Goal: Find specific page/section: Find specific page/section

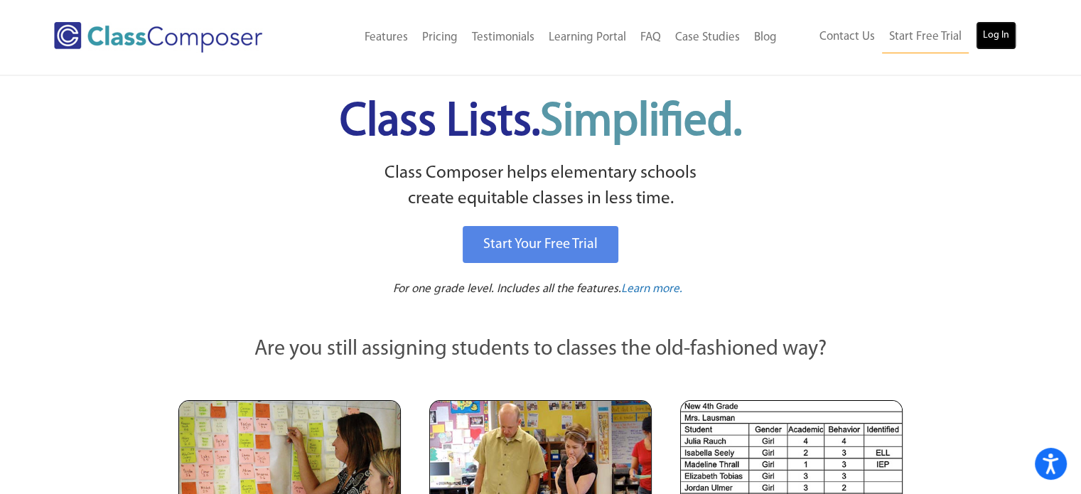
click at [998, 33] on link "Log In" at bounding box center [996, 35] width 41 height 28
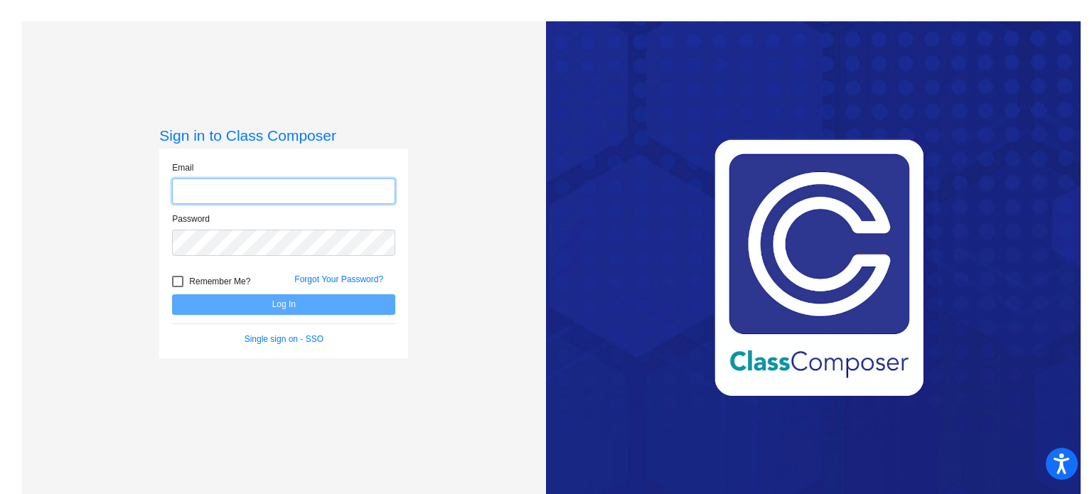
click at [247, 195] on input "email" at bounding box center [283, 191] width 223 height 26
type input "janelle_bradley@lkstevens.wednet.edu"
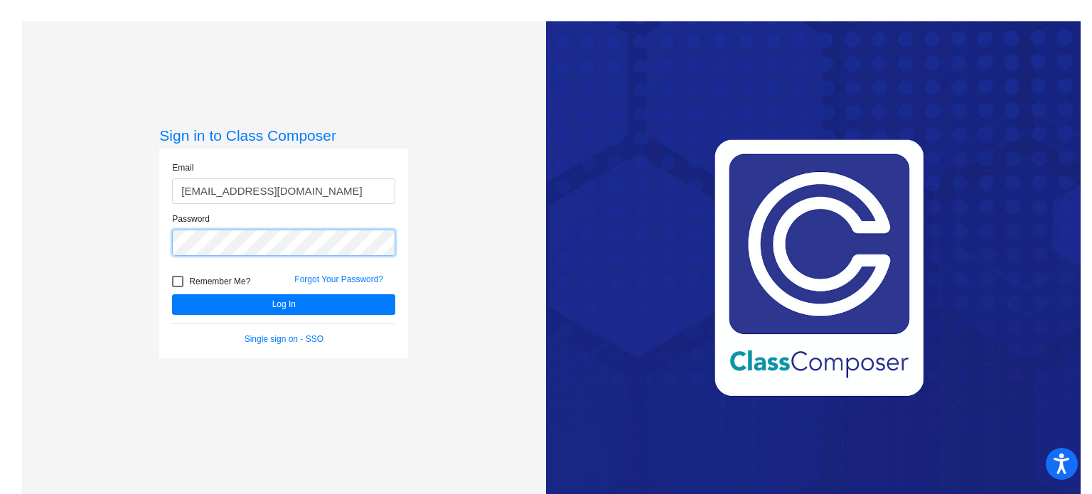
click at [172, 294] on button "Log In" at bounding box center [283, 304] width 223 height 21
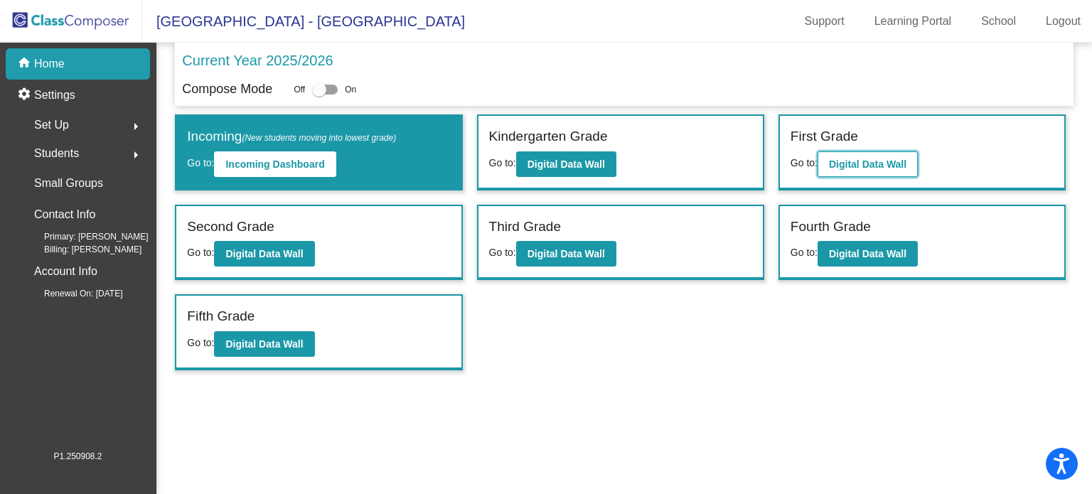
click at [914, 158] on button "Digital Data Wall" at bounding box center [867, 164] width 100 height 26
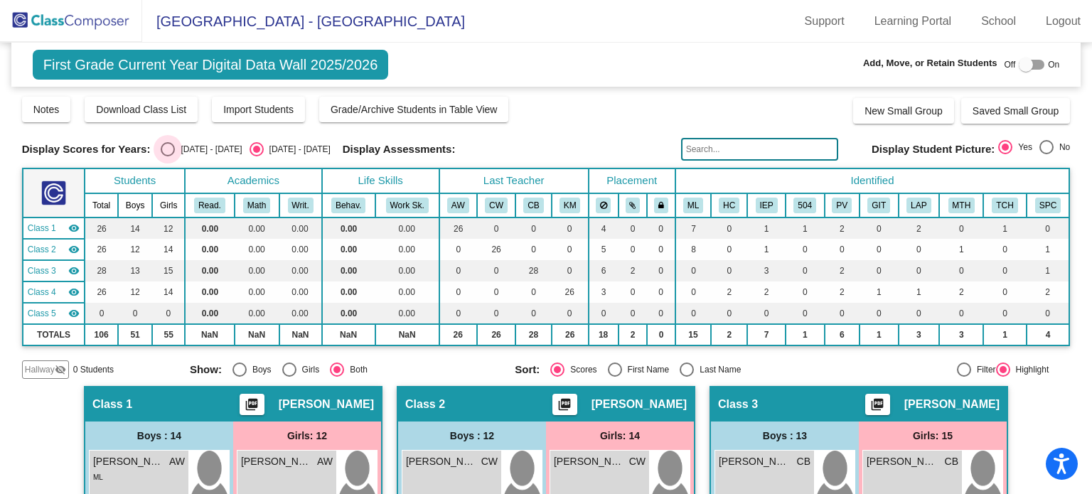
click at [167, 150] on div "Select an option" at bounding box center [168, 149] width 14 height 14
click at [167, 156] on input "2024 - 2025" at bounding box center [167, 156] width 1 height 1
radio input "true"
